Goal: Browse casually: Explore the website without a specific task or goal

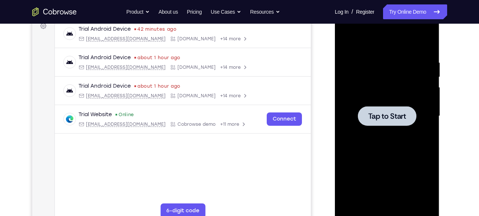
click at [381, 123] on div at bounding box center [387, 116] width 59 height 20
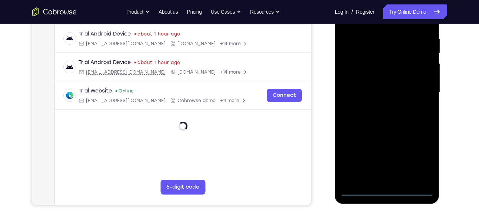
scroll to position [140, 0]
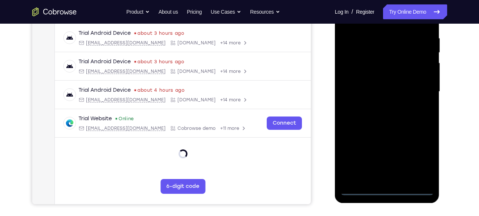
click at [387, 191] on div at bounding box center [386, 91] width 93 height 207
click at [419, 160] on div at bounding box center [386, 91] width 93 height 207
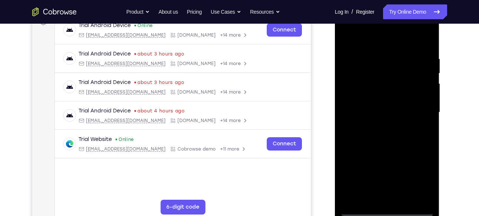
scroll to position [118, 0]
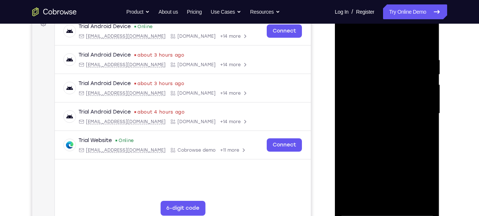
click at [350, 28] on div at bounding box center [386, 113] width 93 height 207
click at [421, 113] on div at bounding box center [386, 113] width 93 height 207
click at [380, 127] on div at bounding box center [386, 113] width 93 height 207
click at [391, 104] on div at bounding box center [386, 113] width 93 height 207
click at [386, 171] on div at bounding box center [386, 113] width 93 height 207
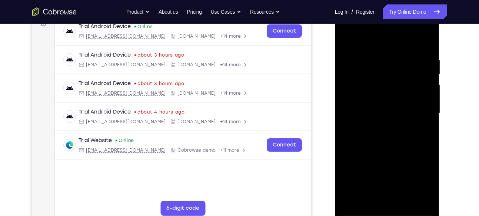
click at [373, 101] on div at bounding box center [386, 113] width 93 height 207
click at [376, 114] on div at bounding box center [386, 113] width 93 height 207
click at [389, 145] on div at bounding box center [386, 113] width 93 height 207
click at [419, 39] on div at bounding box center [386, 113] width 93 height 207
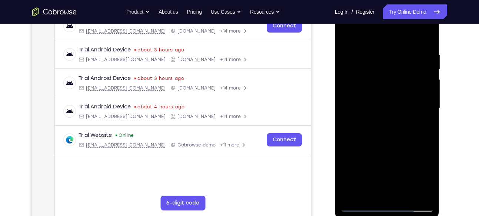
scroll to position [122, 0]
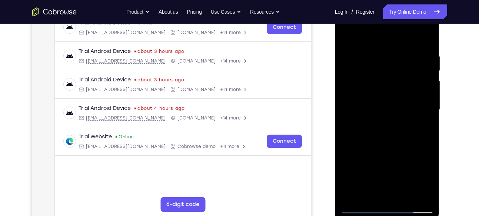
click at [375, 50] on div at bounding box center [386, 109] width 93 height 207
click at [426, 37] on div at bounding box center [386, 109] width 93 height 207
click at [430, 33] on div at bounding box center [386, 109] width 93 height 207
click at [347, 35] on div at bounding box center [386, 109] width 93 height 207
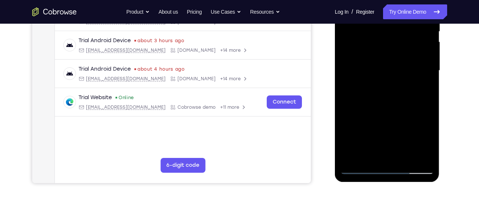
scroll to position [161, 0]
click at [422, 157] on div at bounding box center [386, 70] width 93 height 207
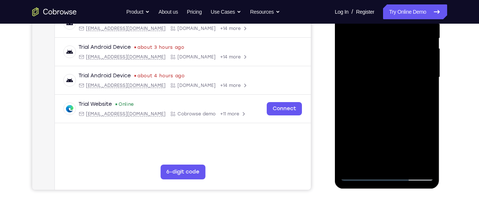
scroll to position [154, 0]
click at [353, 166] on div at bounding box center [386, 77] width 93 height 207
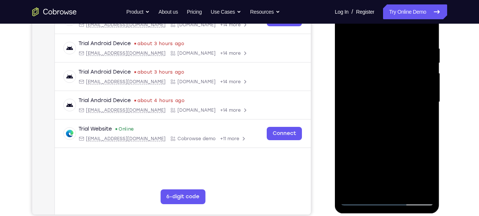
scroll to position [127, 0]
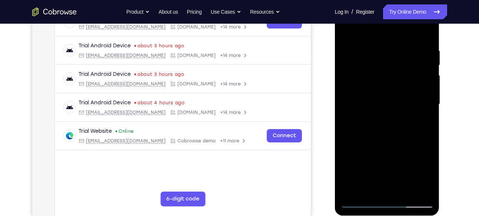
drag, startPoint x: 387, startPoint y: 55, endPoint x: 379, endPoint y: 164, distance: 109.2
click at [379, 164] on div at bounding box center [386, 104] width 93 height 207
drag, startPoint x: 400, startPoint y: 134, endPoint x: 401, endPoint y: 123, distance: 11.1
click at [401, 123] on div at bounding box center [386, 104] width 93 height 207
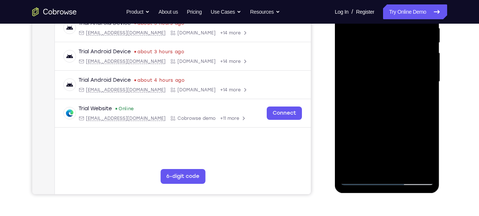
scroll to position [150, 0]
drag, startPoint x: 405, startPoint y: 115, endPoint x: 409, endPoint y: 77, distance: 37.6
click at [409, 77] on div at bounding box center [386, 81] width 93 height 207
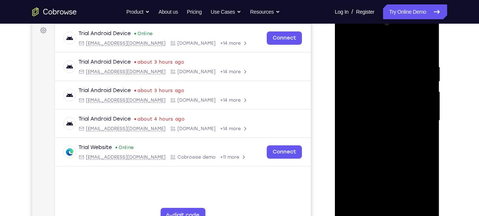
scroll to position [110, 0]
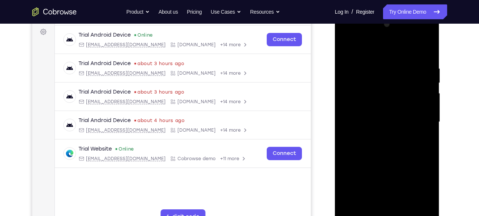
click at [427, 91] on div at bounding box center [386, 122] width 93 height 207
click at [428, 91] on div at bounding box center [386, 122] width 93 height 207
click at [428, 92] on div at bounding box center [386, 122] width 93 height 207
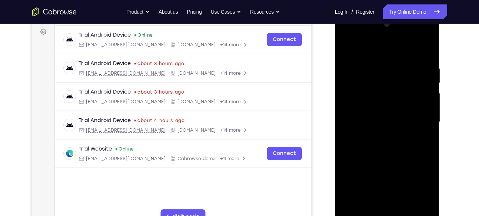
click at [427, 92] on div at bounding box center [386, 122] width 93 height 207
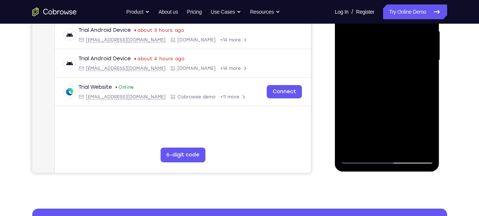
scroll to position [190, 0]
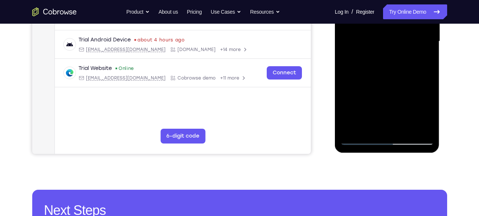
drag, startPoint x: 398, startPoint y: 94, endPoint x: 400, endPoint y: 151, distance: 57.8
click at [400, 151] on div at bounding box center [387, 42] width 105 height 221
drag, startPoint x: 406, startPoint y: 61, endPoint x: 399, endPoint y: 144, distance: 82.9
click at [399, 144] on div at bounding box center [386, 41] width 93 height 207
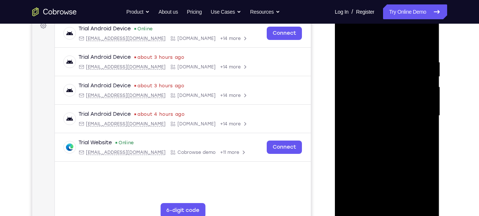
scroll to position [116, 0]
drag, startPoint x: 397, startPoint y: 71, endPoint x: 397, endPoint y: 156, distance: 84.8
click at [397, 156] on div at bounding box center [386, 115] width 93 height 207
click at [377, 64] on div at bounding box center [386, 115] width 93 height 207
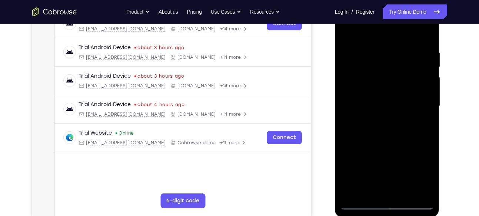
scroll to position [125, 0]
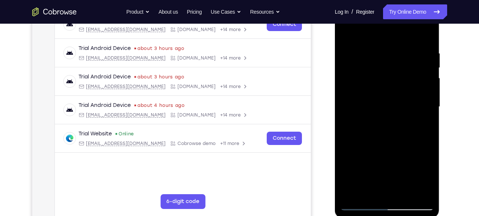
click at [426, 36] on div at bounding box center [386, 106] width 93 height 207
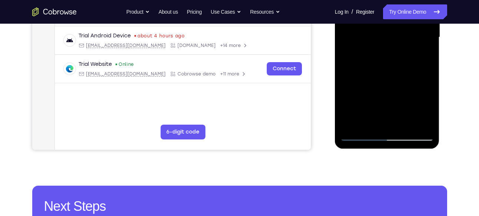
scroll to position [197, 0]
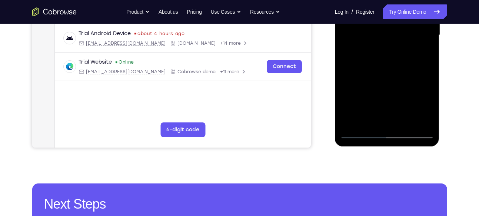
click at [404, 124] on div at bounding box center [386, 34] width 93 height 207
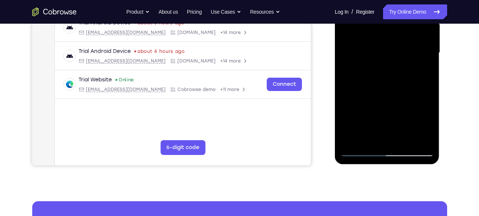
scroll to position [177, 0]
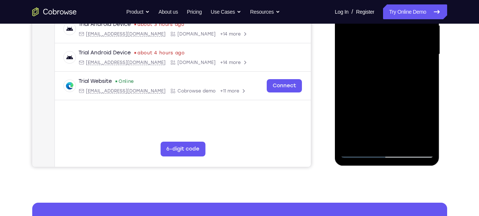
click at [402, 93] on div at bounding box center [386, 54] width 93 height 207
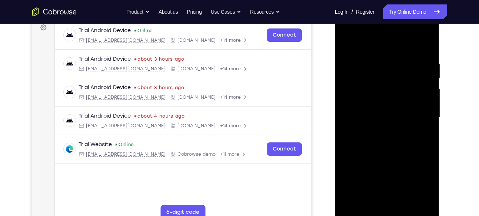
scroll to position [113, 0]
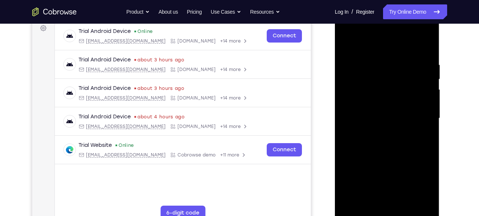
click at [350, 45] on div at bounding box center [386, 118] width 93 height 207
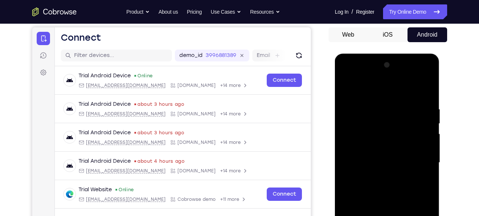
scroll to position [69, 0]
click at [430, 88] on div at bounding box center [386, 162] width 93 height 207
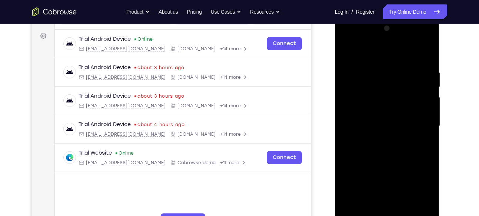
scroll to position [106, 0]
click at [347, 51] on div at bounding box center [386, 125] width 93 height 207
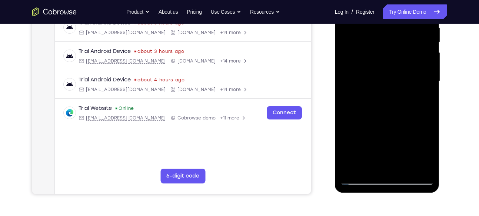
drag, startPoint x: 400, startPoint y: 60, endPoint x: 400, endPoint y: 105, distance: 44.4
click at [400, 105] on div at bounding box center [386, 81] width 93 height 207
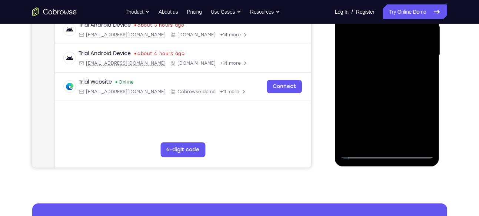
scroll to position [183, 0]
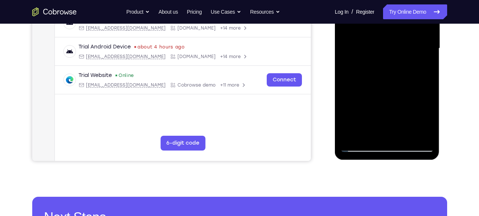
click at [421, 133] on div at bounding box center [386, 48] width 93 height 207
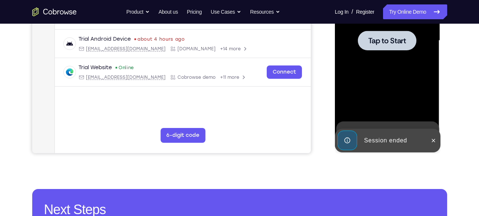
scroll to position [196, 0]
